Goal: Information Seeking & Learning: Compare options

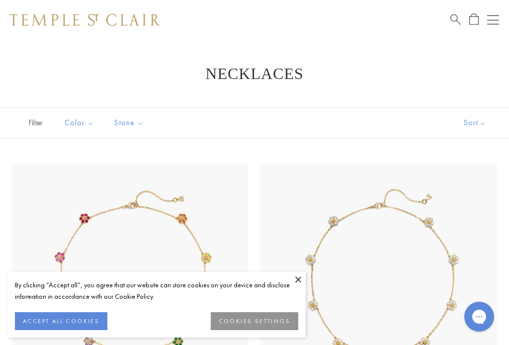
click at [298, 278] on button at bounding box center [298, 279] width 15 height 15
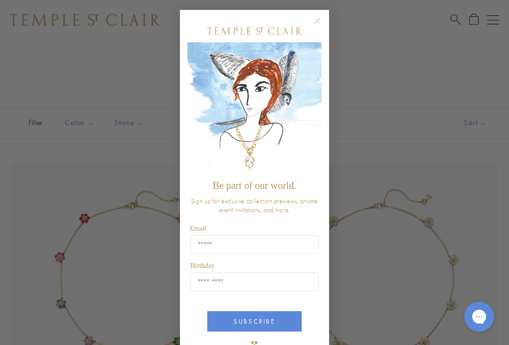
click at [319, 15] on icon "Close dialog" at bounding box center [317, 21] width 12 height 12
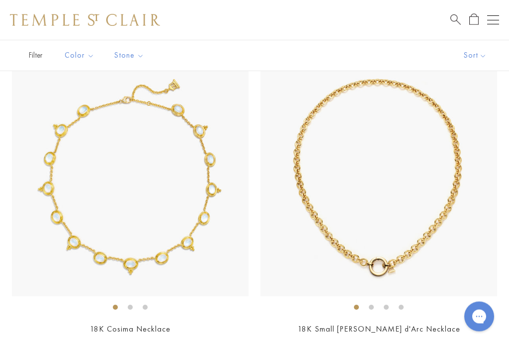
scroll to position [5111, 0]
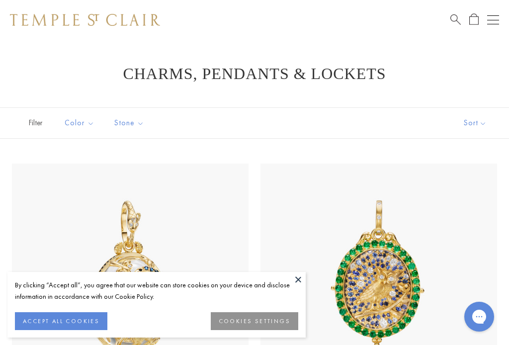
click at [69, 317] on button "ACCEPT ALL COOKIES" at bounding box center [61, 321] width 92 height 18
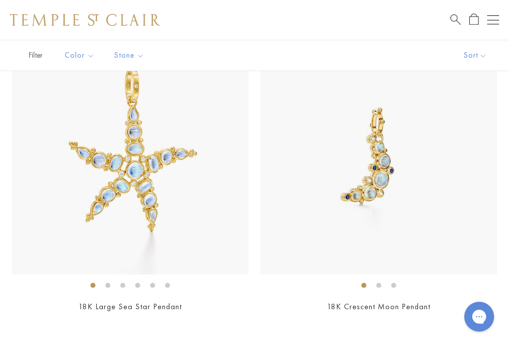
scroll to position [6080, 0]
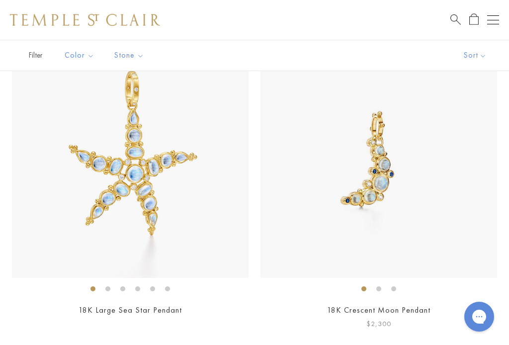
click at [391, 198] on img at bounding box center [378, 159] width 237 height 237
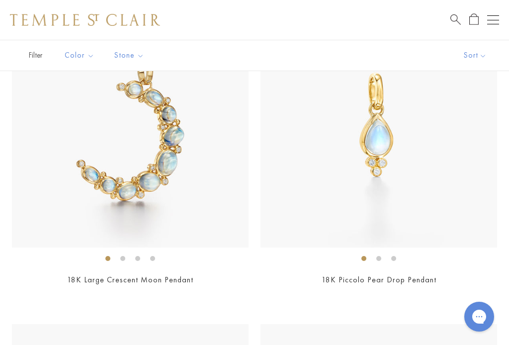
scroll to position [6424, 0]
click at [170, 194] on img at bounding box center [130, 129] width 237 height 237
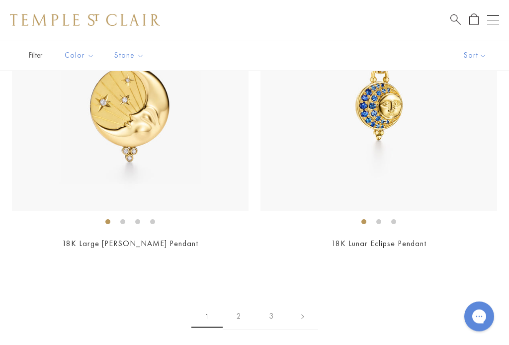
scroll to position [9910, 0]
click at [154, 155] on img at bounding box center [130, 92] width 237 height 237
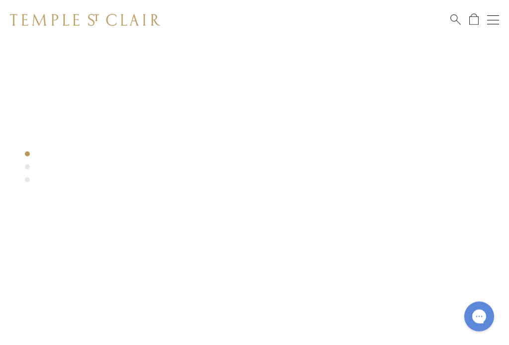
scroll to position [137, 0]
